Goal: Information Seeking & Learning: Learn about a topic

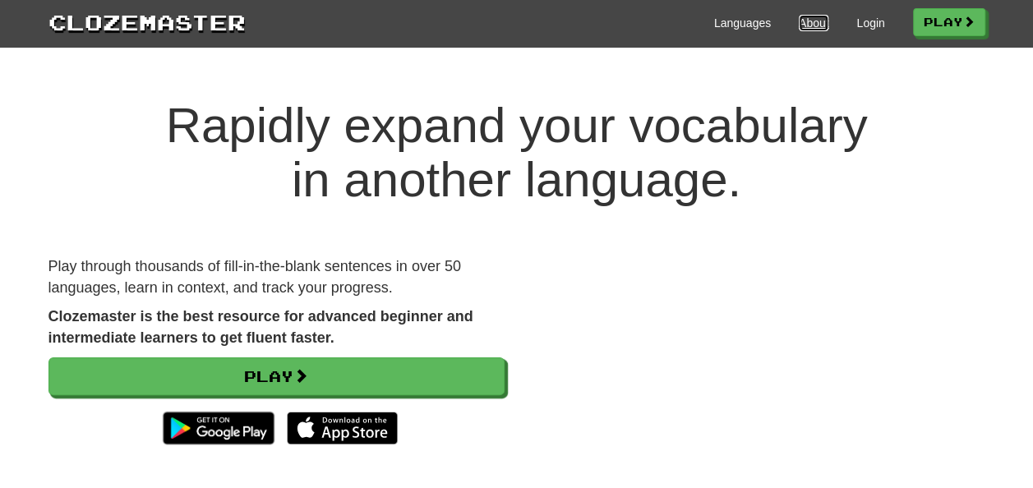
click at [799, 24] on link "About" at bounding box center [814, 23] width 30 height 16
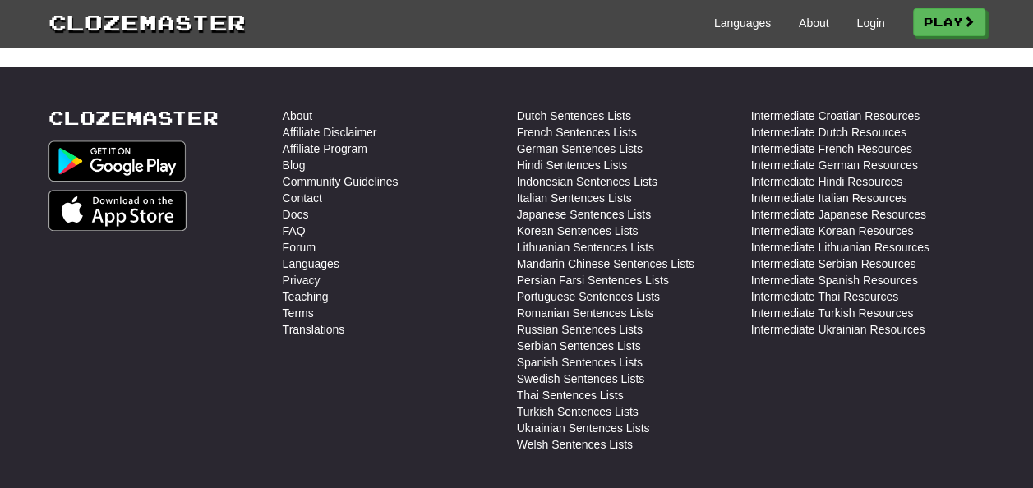
scroll to position [657, 0]
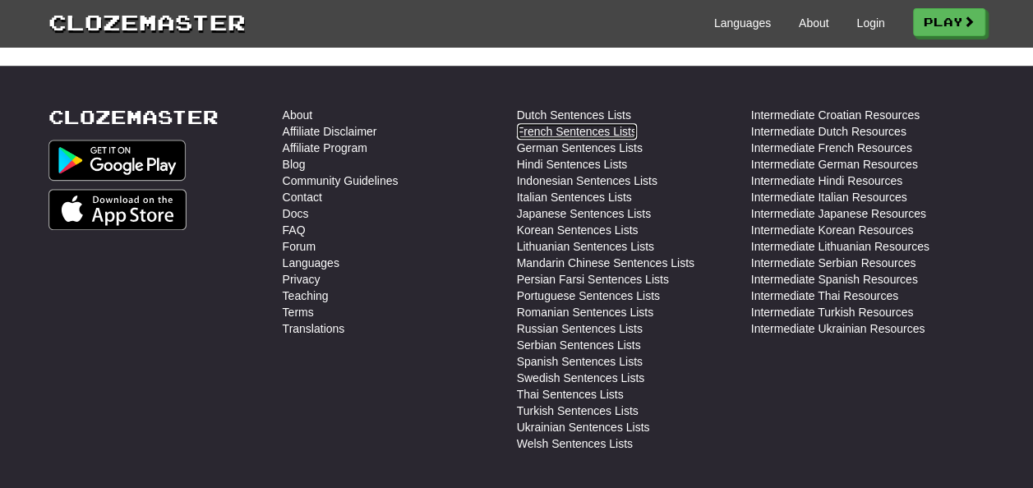
click at [608, 126] on link "French Sentences Lists" at bounding box center [577, 131] width 120 height 16
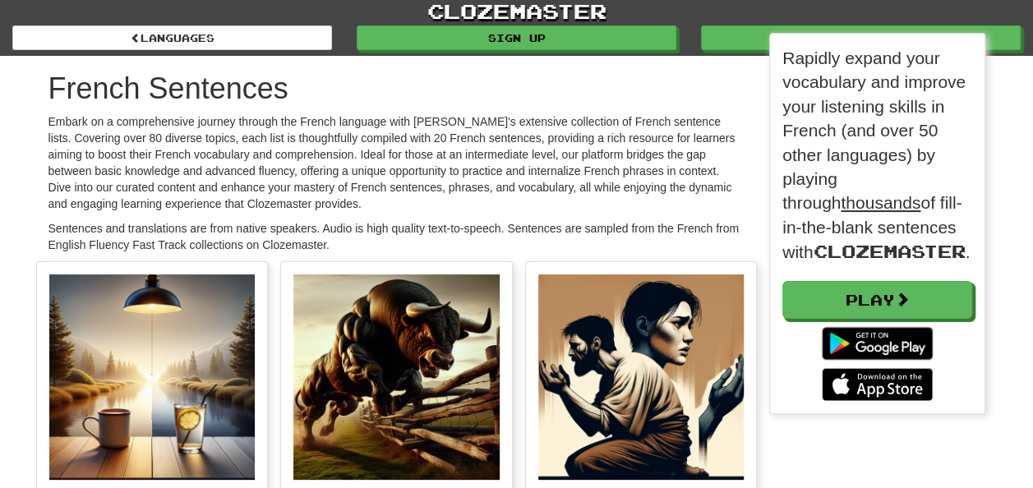
scroll to position [8, 8]
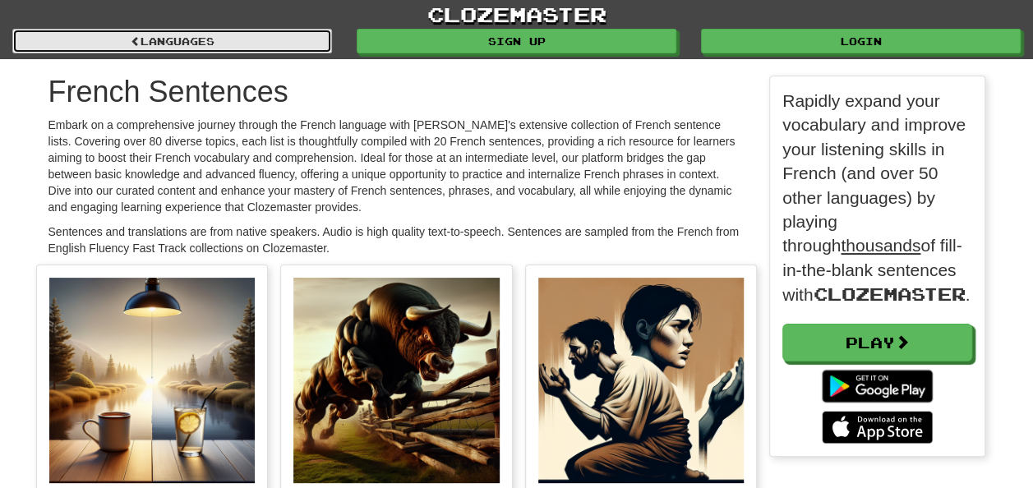
click at [306, 47] on link "Languages" at bounding box center [172, 41] width 320 height 25
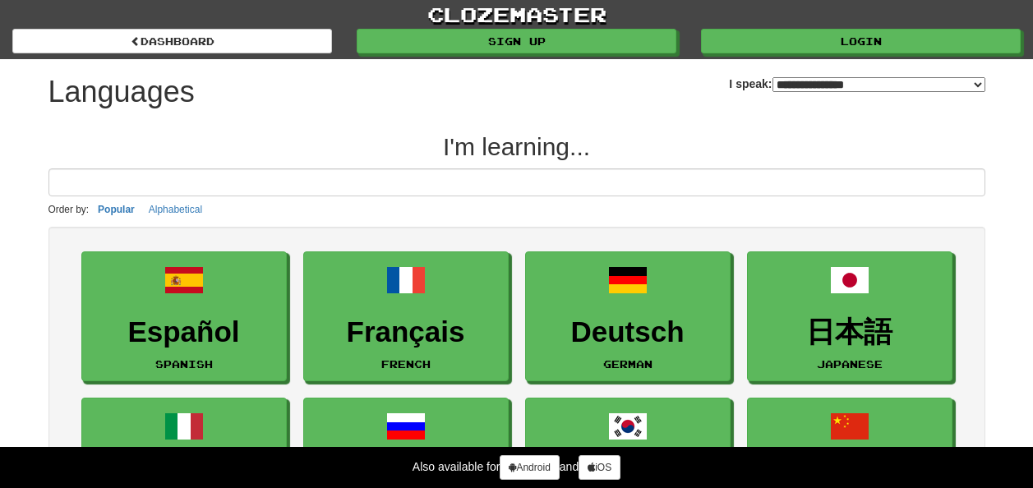
select select "*******"
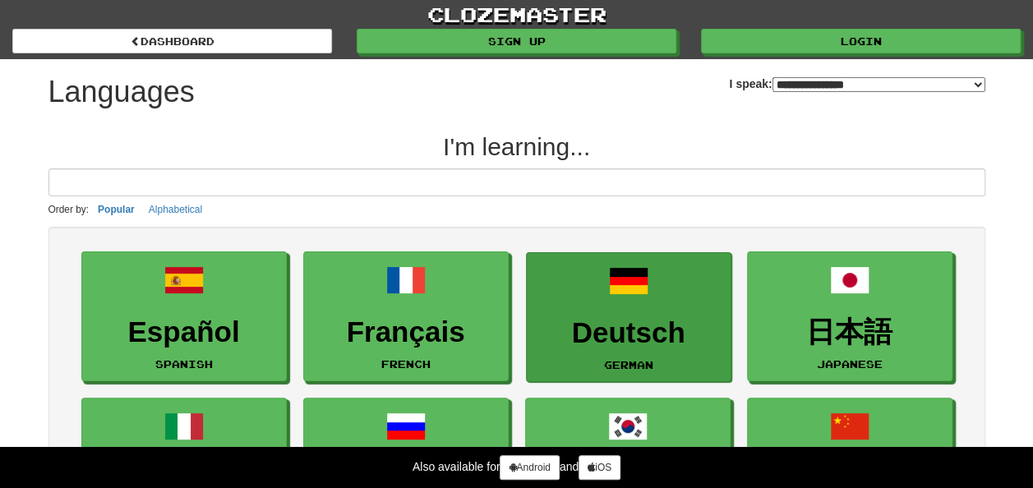
scroll to position [82, 0]
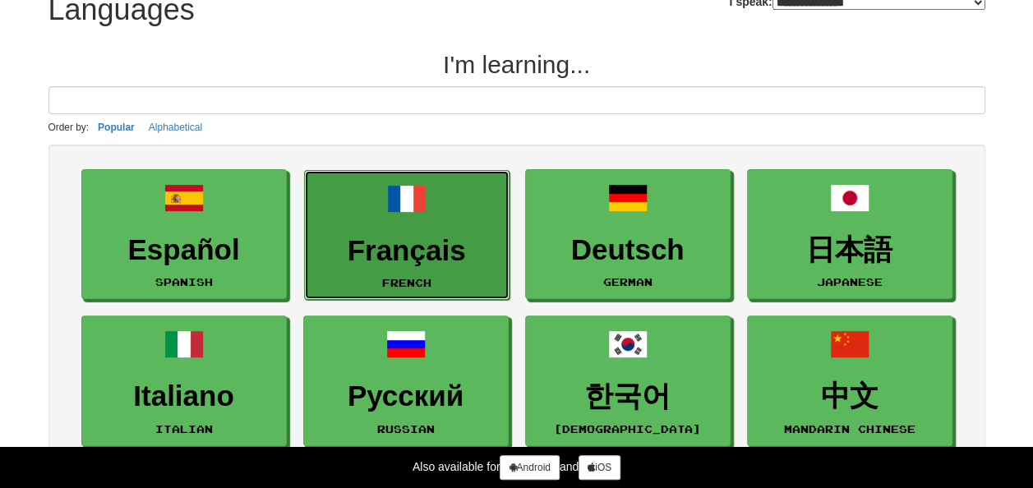
click at [470, 237] on h3 "Français" at bounding box center [406, 251] width 187 height 32
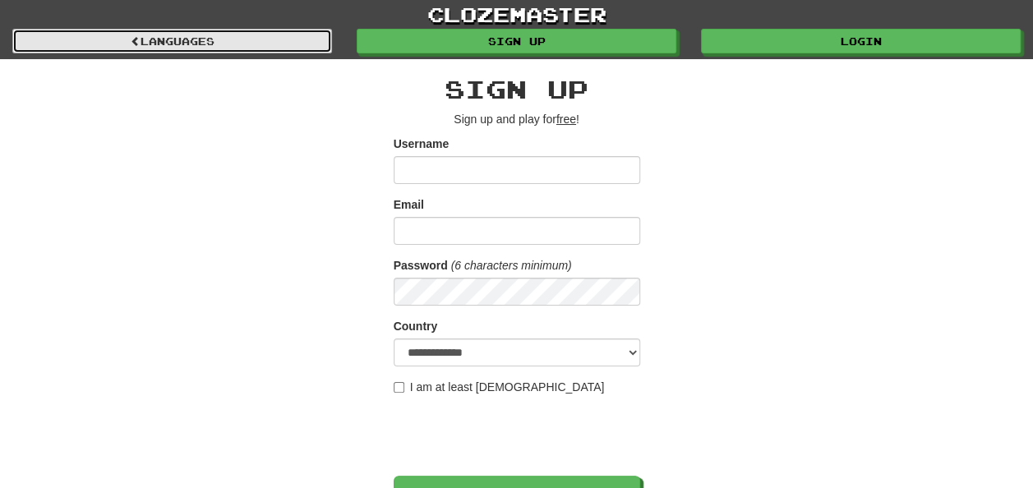
click at [261, 33] on link "Languages" at bounding box center [172, 41] width 320 height 25
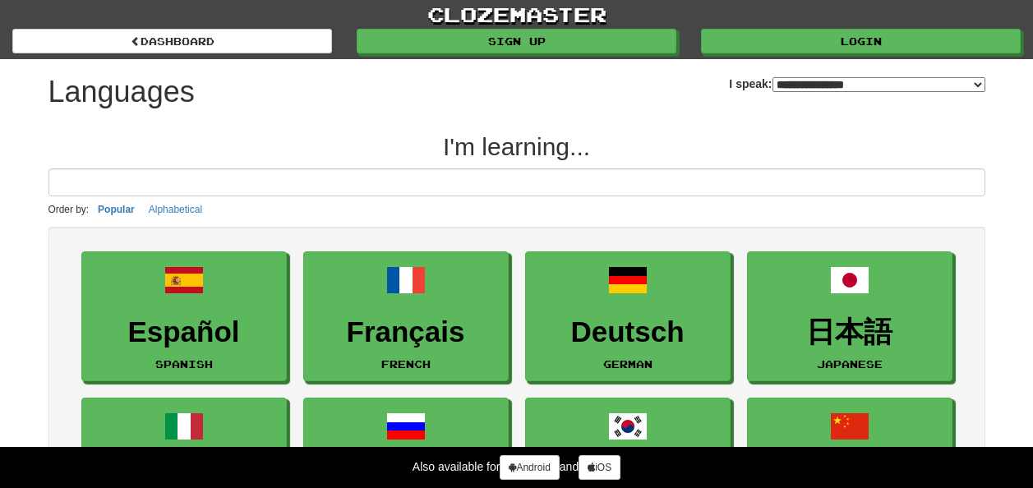
select select "*******"
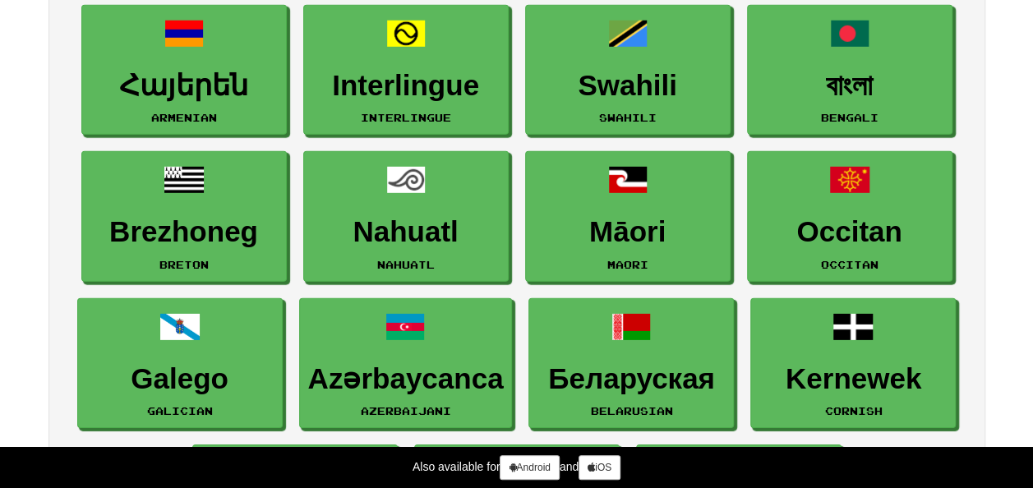
scroll to position [2219, 0]
